Goal: Find specific page/section

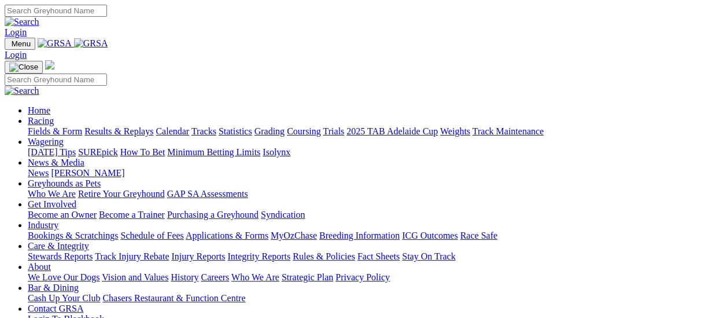
click at [60, 126] on link "Fields & Form" at bounding box center [55, 131] width 54 height 10
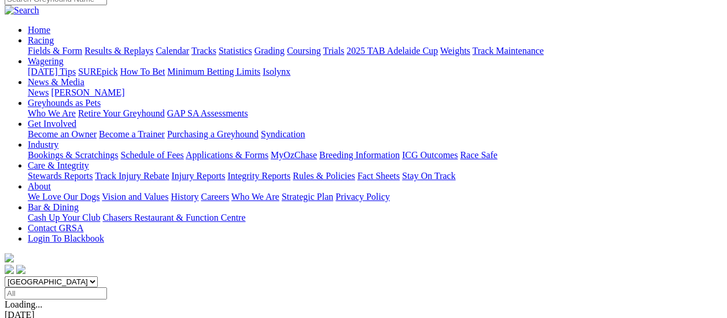
scroll to position [58, 0]
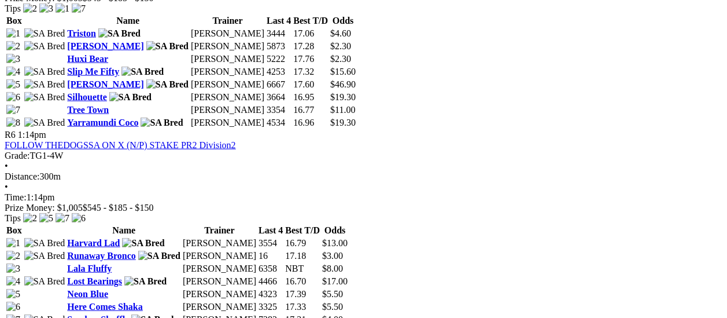
scroll to position [1389, 0]
